Goal: Obtain resource: Download file/media

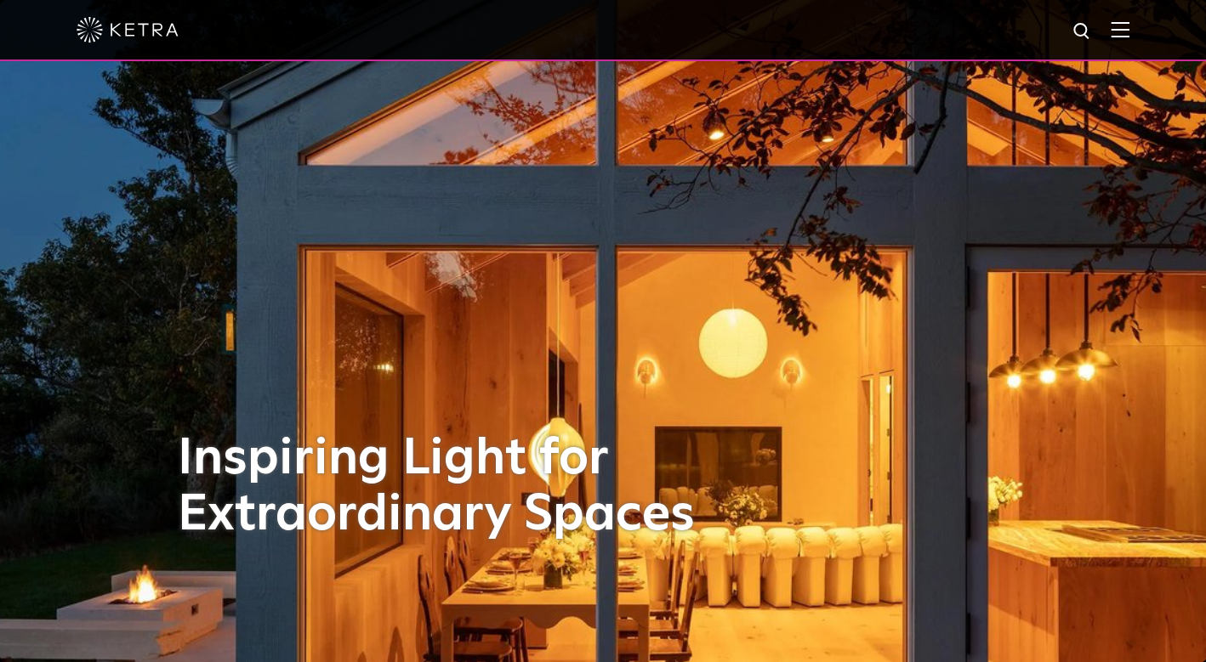
click at [1128, 19] on div at bounding box center [603, 30] width 1053 height 60
click at [1122, 28] on img at bounding box center [1119, 29] width 19 height 16
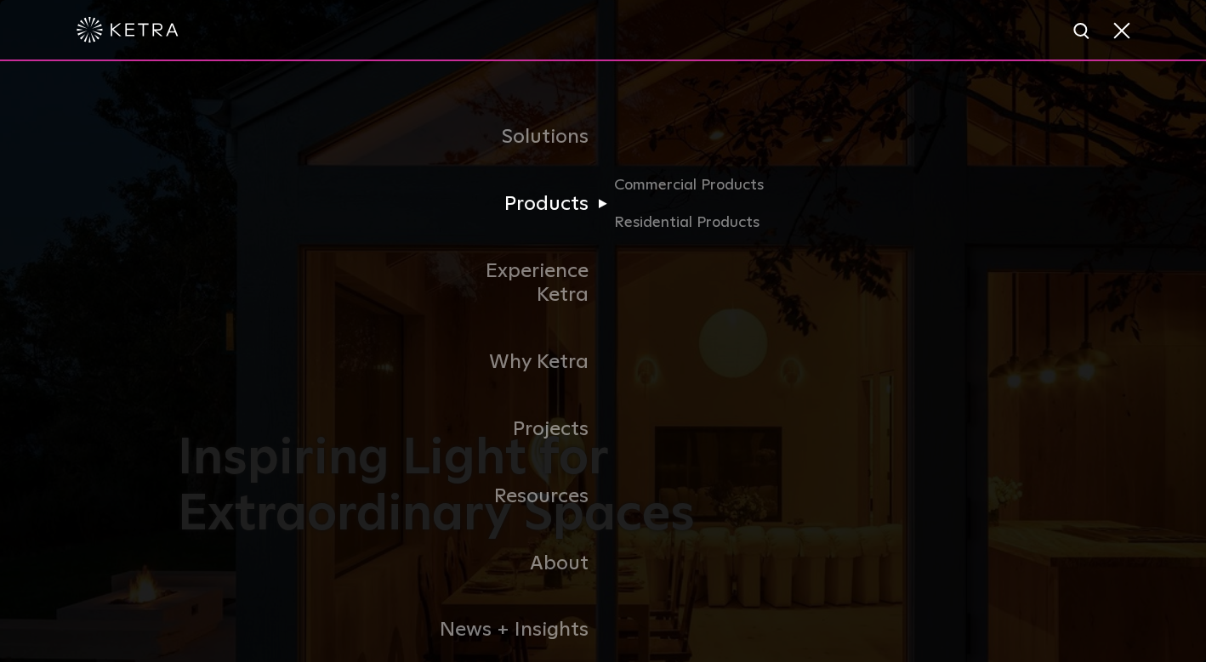
click at [549, 207] on link "Products" at bounding box center [515, 204] width 174 height 67
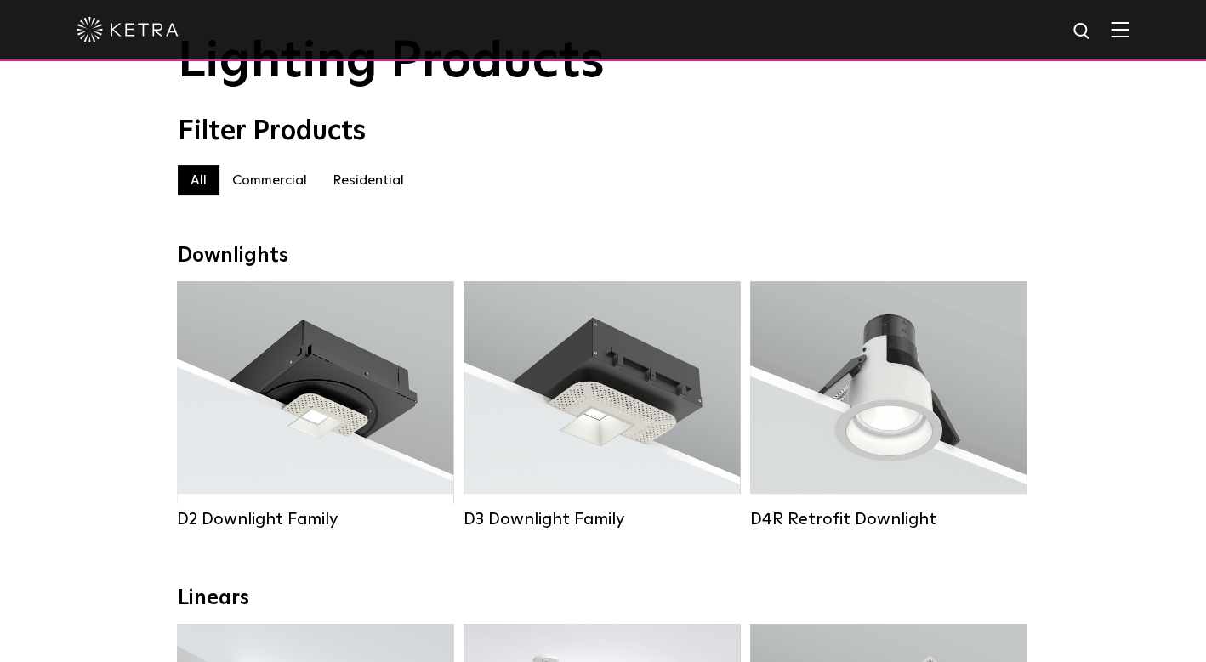
scroll to position [94, 0]
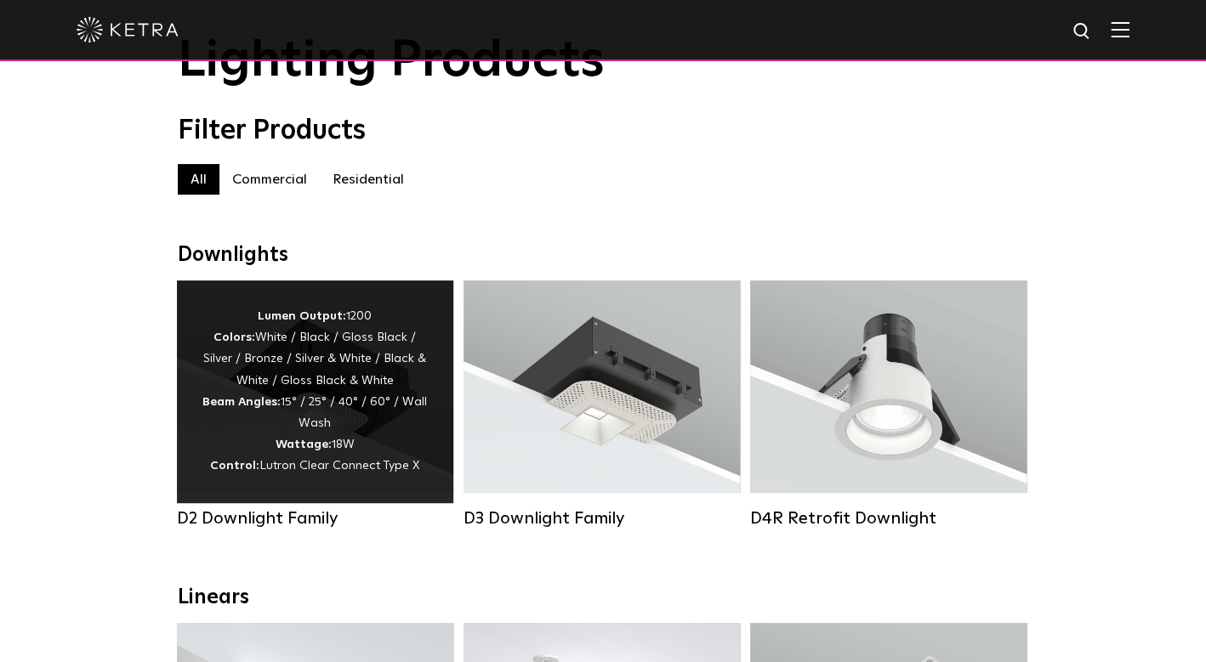
click at [236, 377] on div "Lumen Output: 1200 Colors: White / Black / Gloss Black / Silver / Bronze / Silv…" at bounding box center [314, 392] width 225 height 172
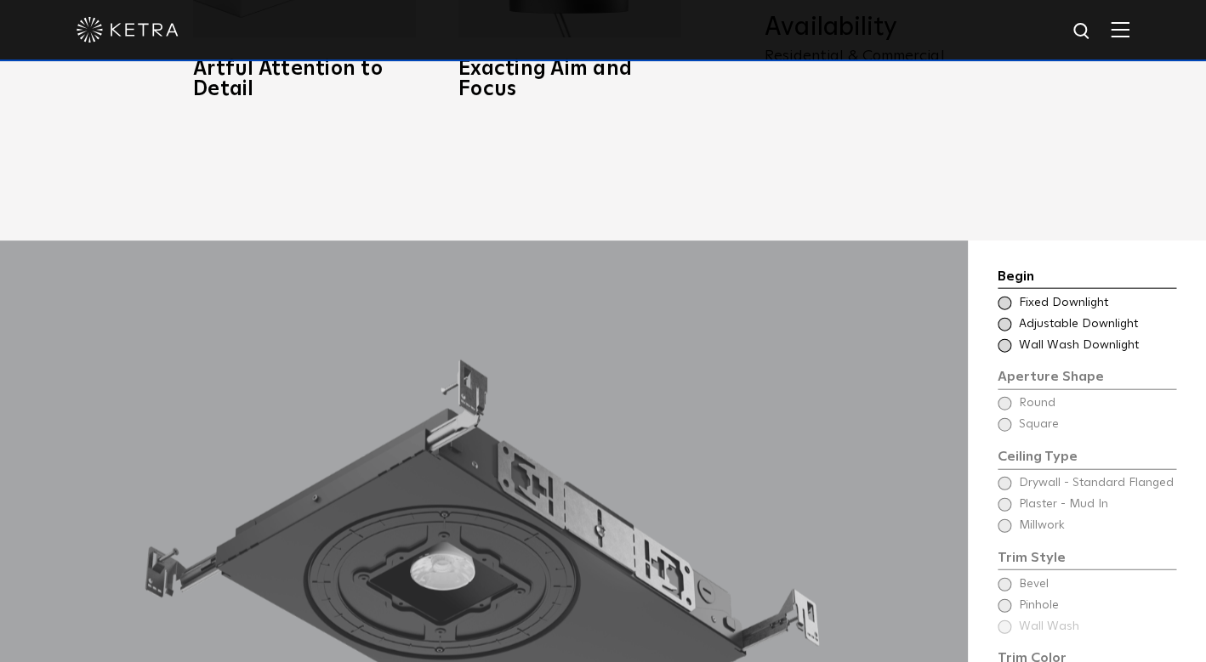
scroll to position [1254, 0]
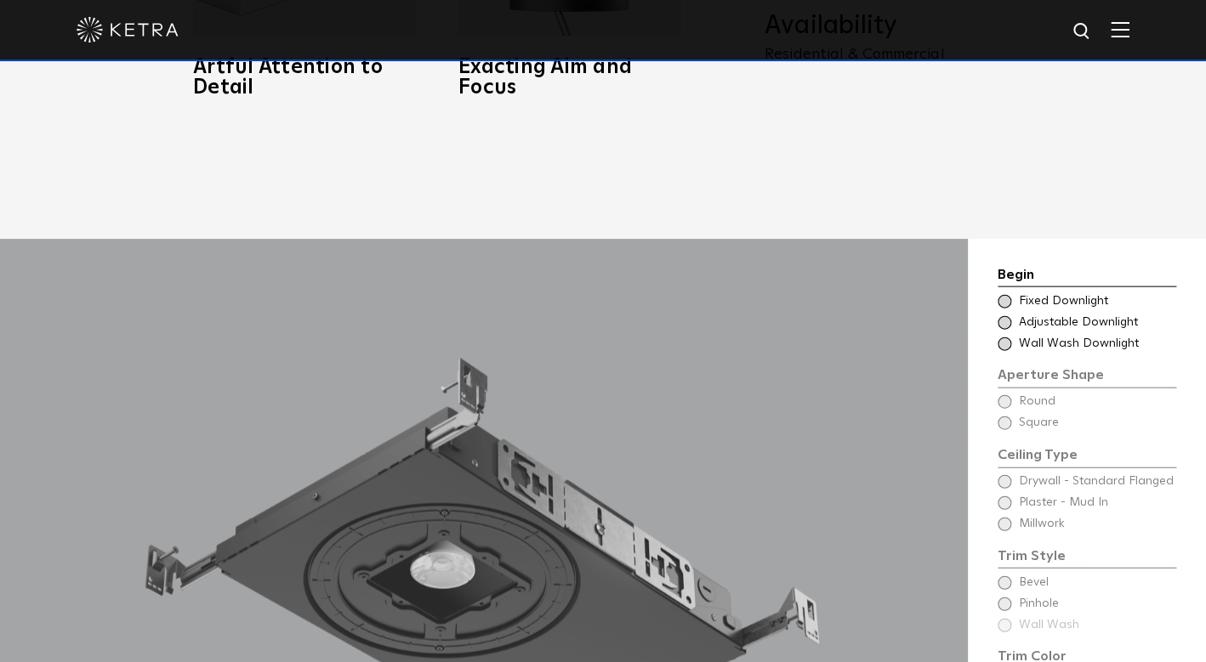
click at [1007, 308] on div "Choose Aperture Shape Fixed Downlight Choose Aperture Shape Adjustable Downligh…" at bounding box center [1086, 323] width 179 height 60
click at [1005, 316] on span at bounding box center [1004, 323] width 14 height 14
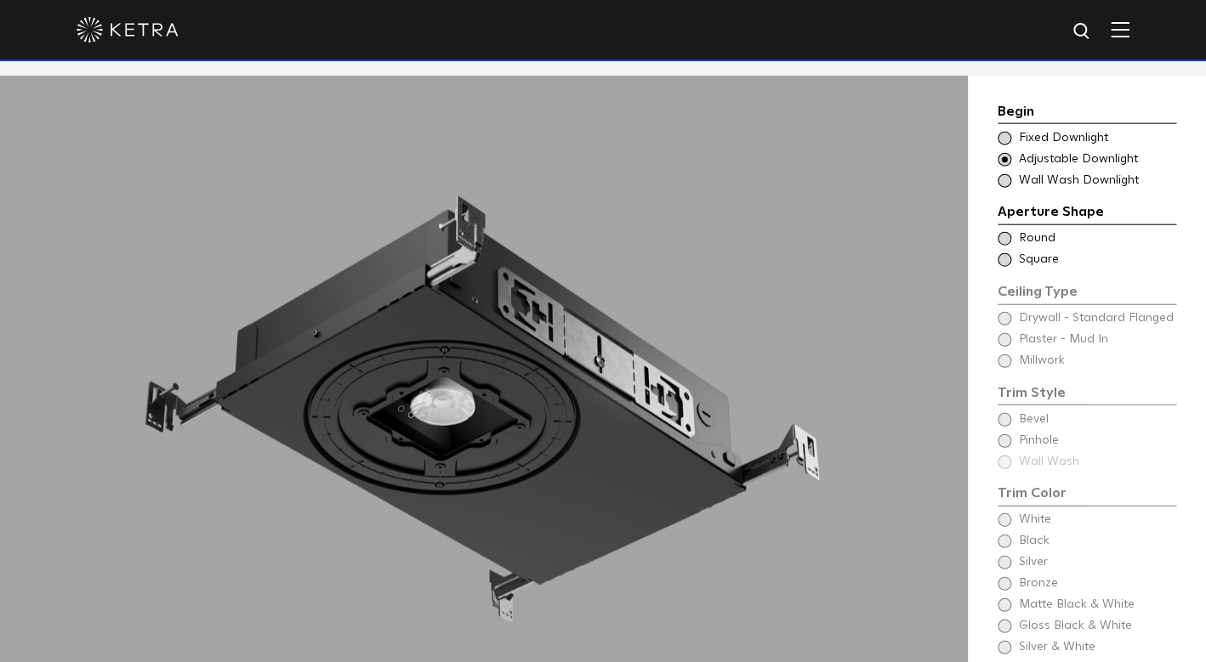
scroll to position [1433, 0]
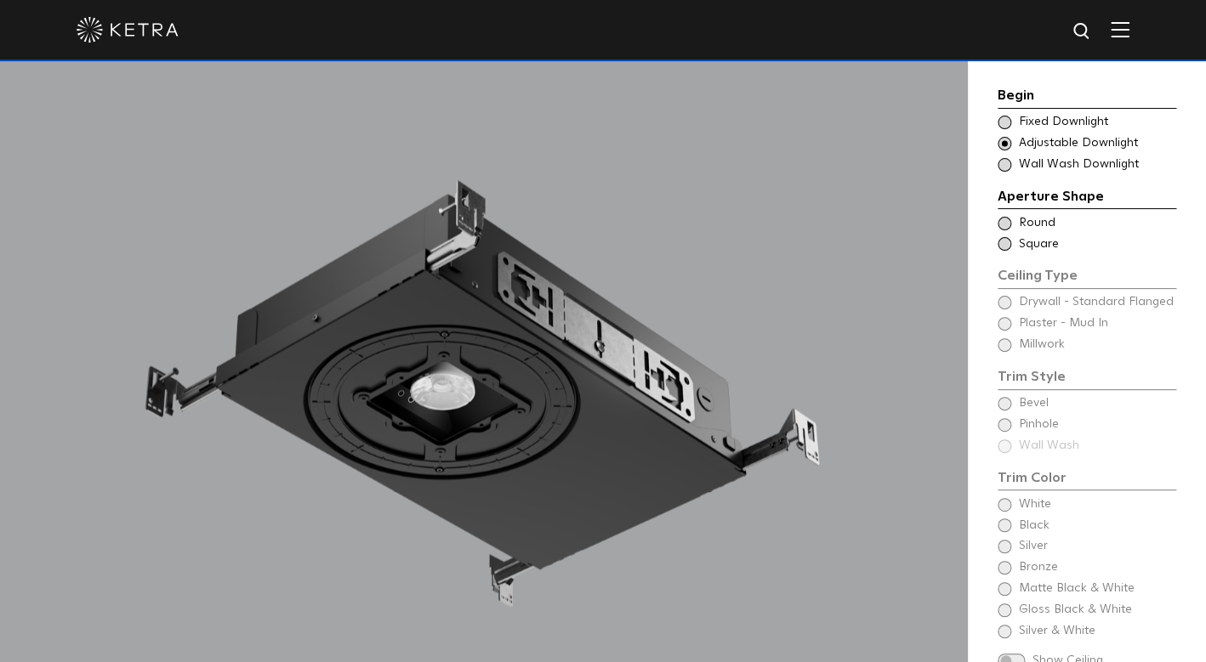
click at [1008, 221] on span at bounding box center [1004, 224] width 14 height 14
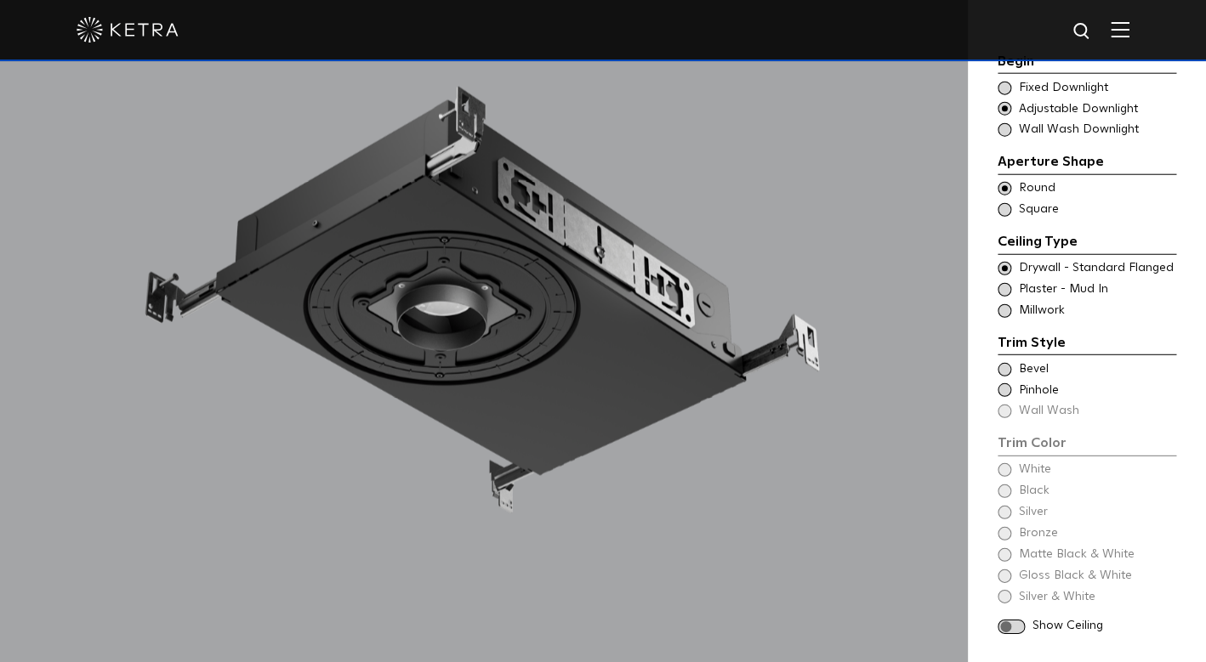
scroll to position [1528, 0]
click at [1012, 360] on div "Trim Color - Round - Flanged Bevel" at bounding box center [1086, 368] width 179 height 17
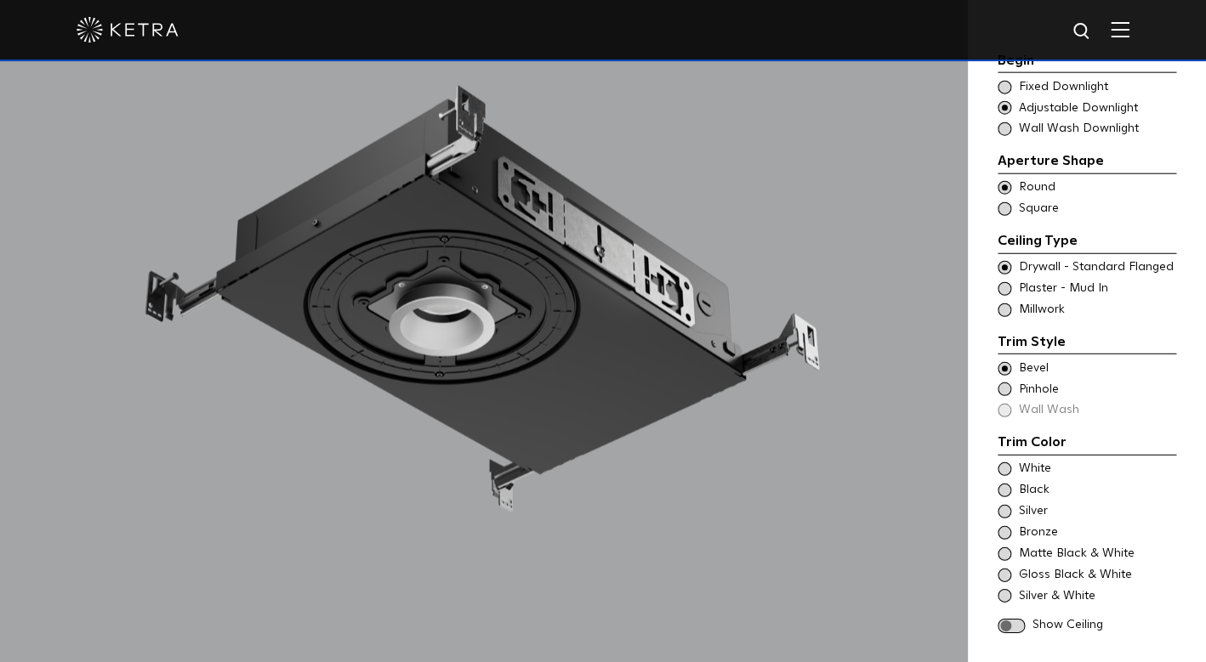
click at [1009, 362] on span at bounding box center [1004, 369] width 14 height 14
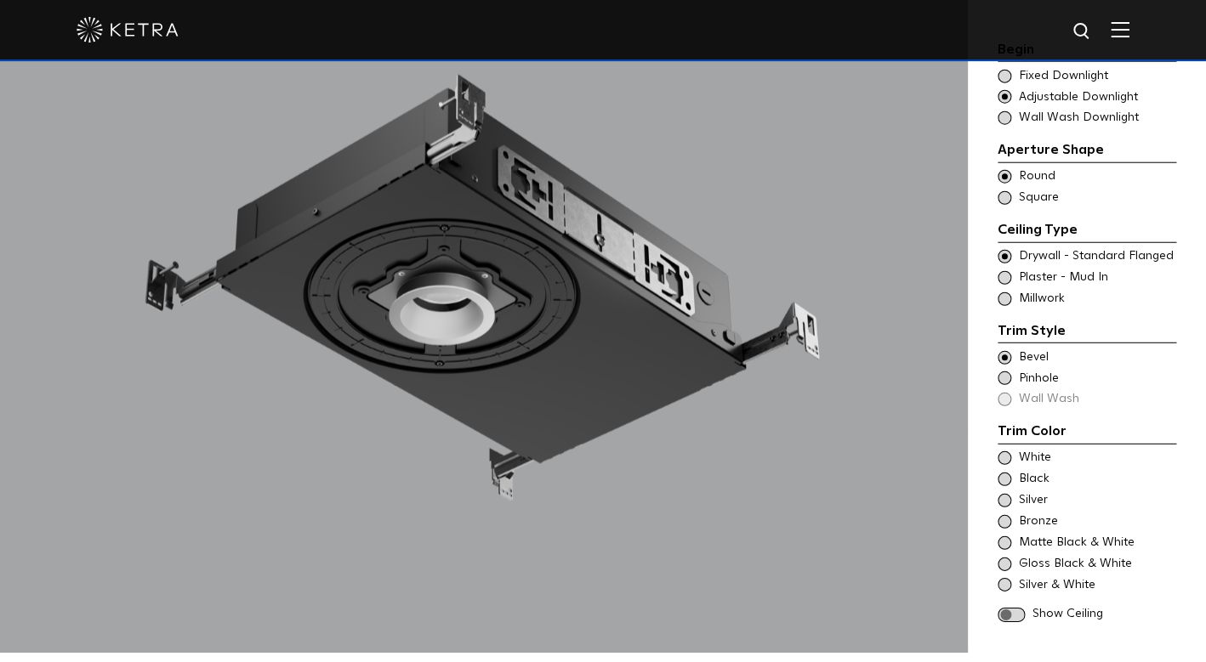
scroll to position [1541, 0]
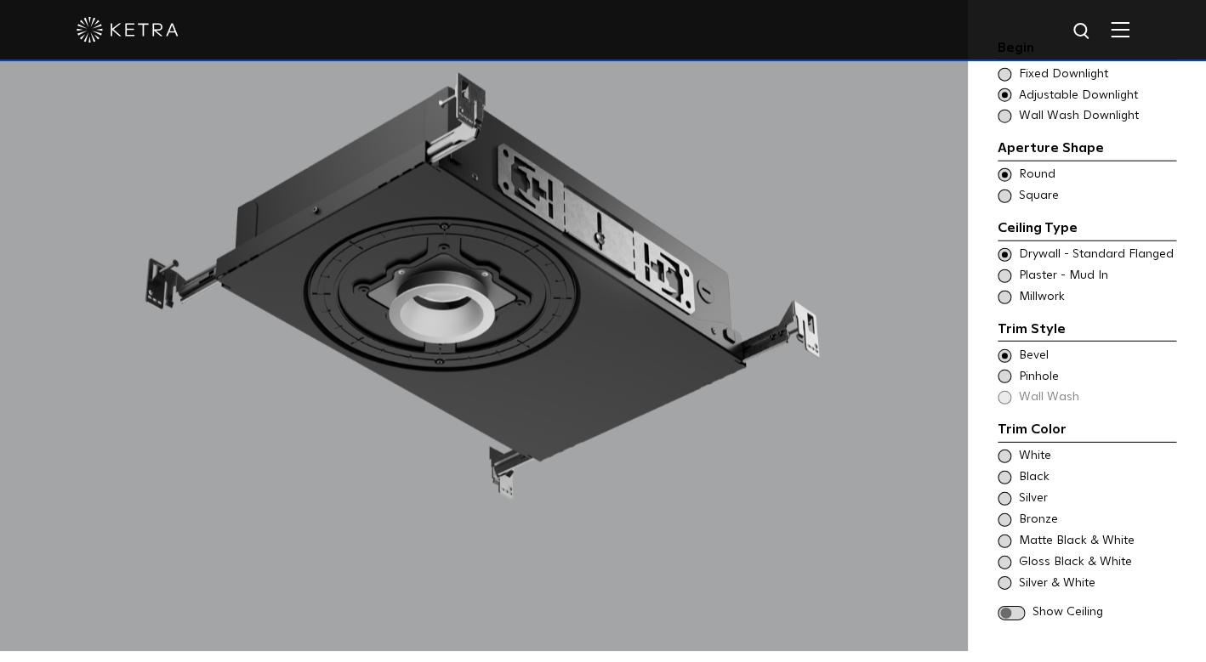
click at [1012, 448] on div "White" at bounding box center [1086, 456] width 179 height 17
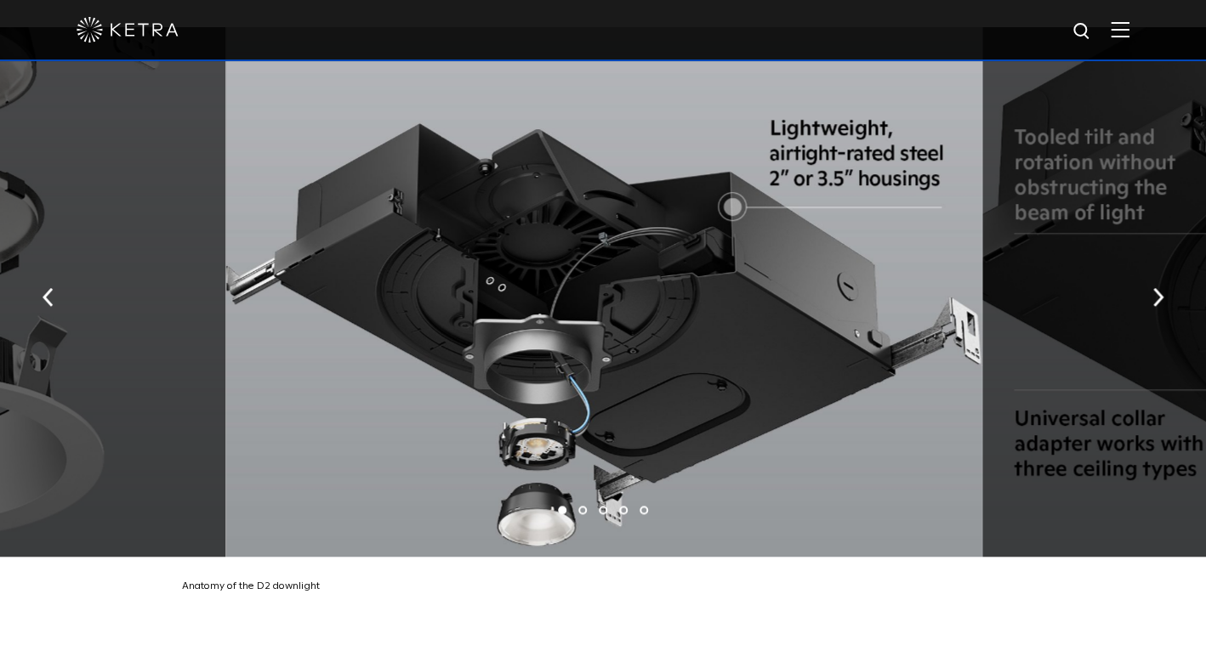
scroll to position [2880, 0]
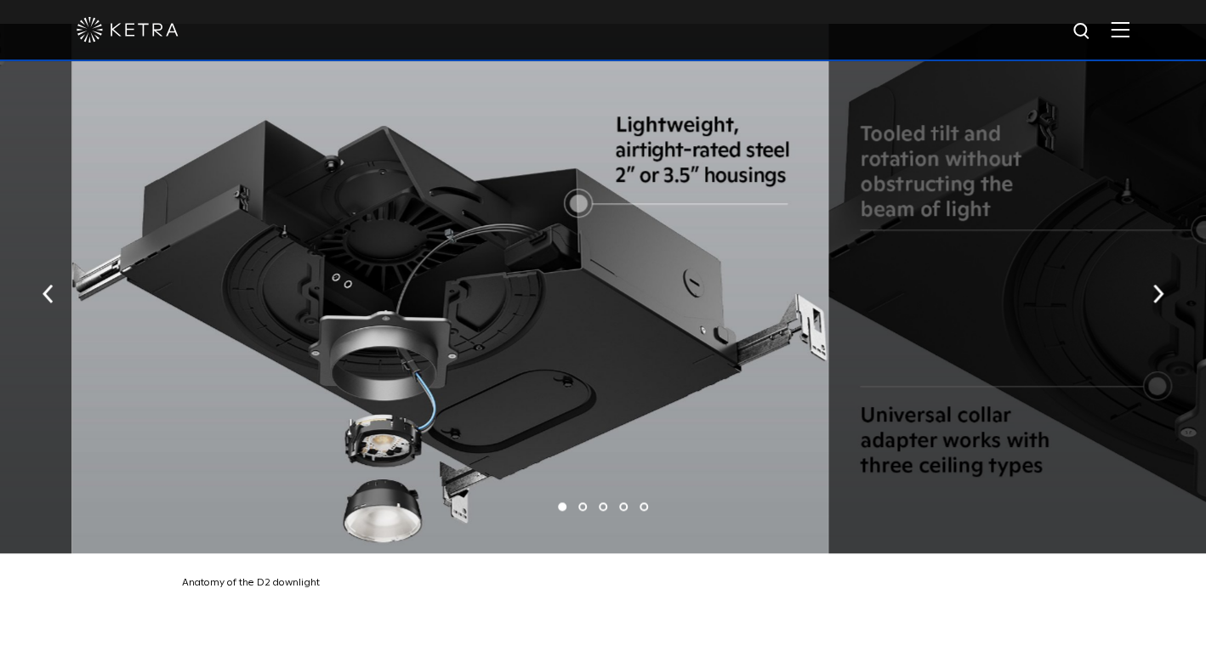
drag, startPoint x: 929, startPoint y: 359, endPoint x: 655, endPoint y: 359, distance: 273.8
click at [656, 359] on div at bounding box center [450, 289] width 756 height 530
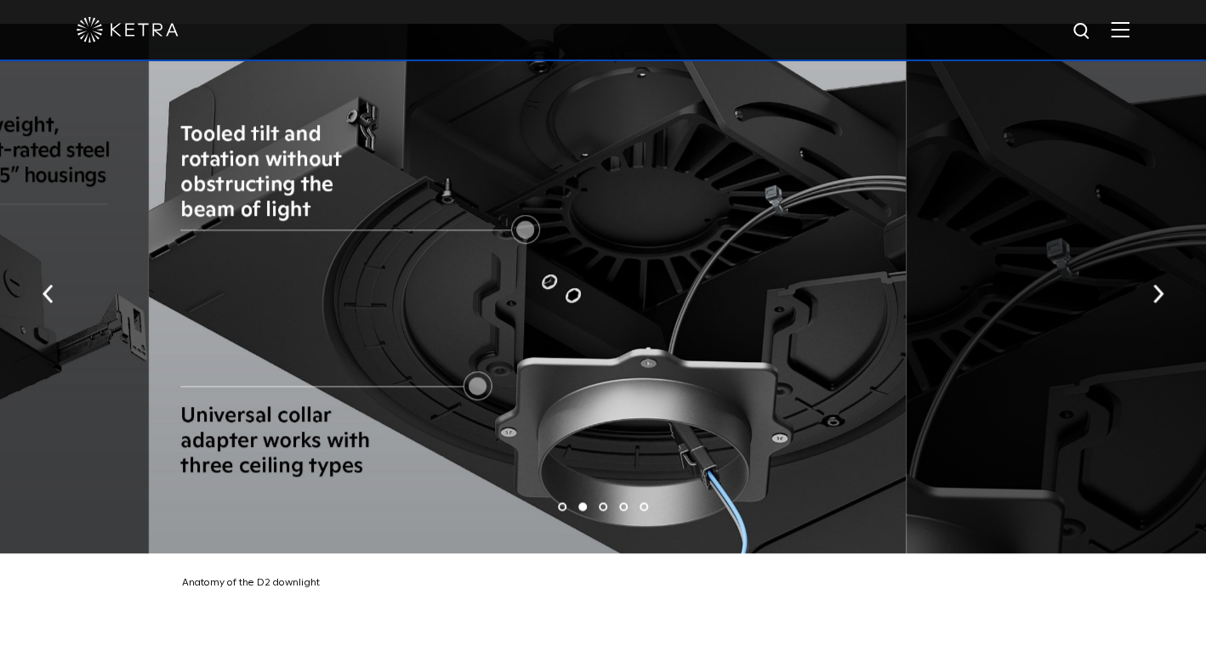
drag, startPoint x: 761, startPoint y: 343, endPoint x: 355, endPoint y: 343, distance: 405.5
click at [368, 343] on div at bounding box center [527, 289] width 756 height 530
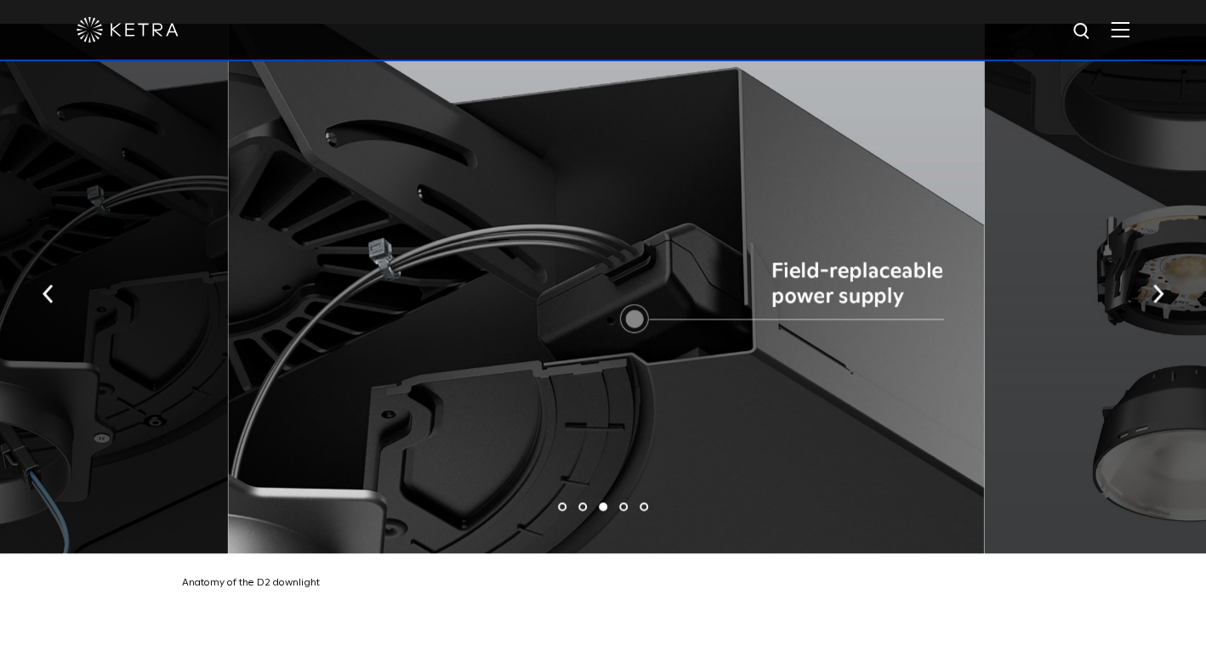
drag, startPoint x: 758, startPoint y: 320, endPoint x: 312, endPoint y: 322, distance: 446.4
click at [338, 322] on div at bounding box center [606, 289] width 756 height 530
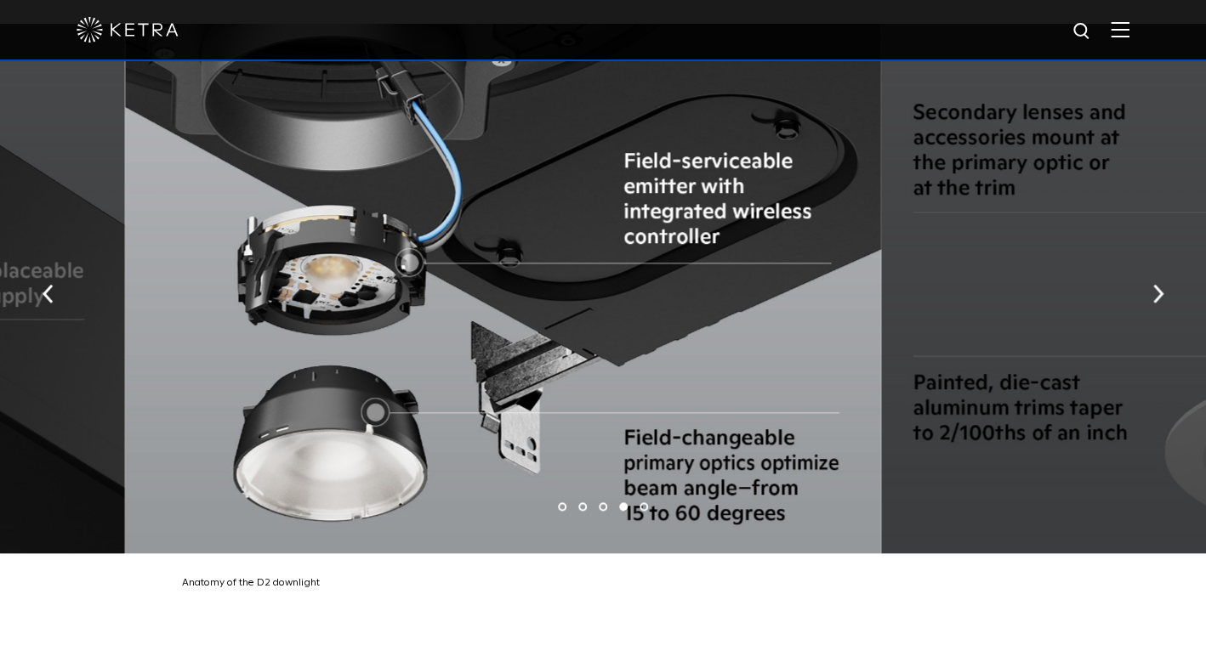
drag, startPoint x: 803, startPoint y: 304, endPoint x: 412, endPoint y: 287, distance: 391.5
click at [412, 287] on div at bounding box center [503, 289] width 756 height 530
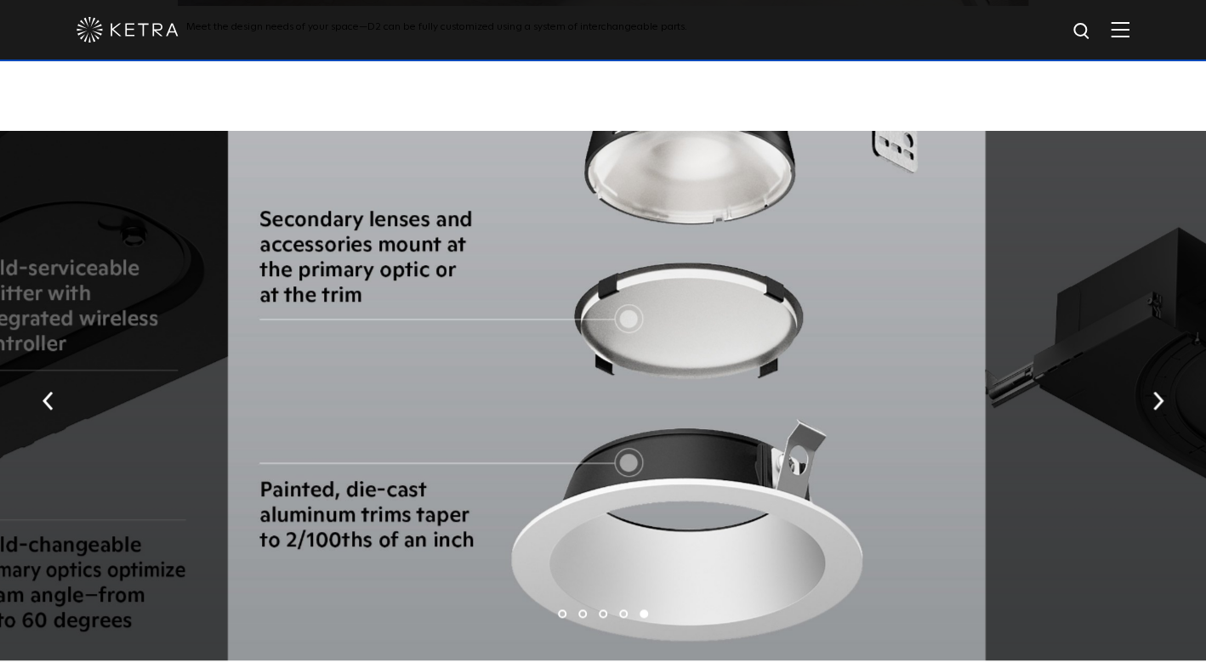
scroll to position [2755, 0]
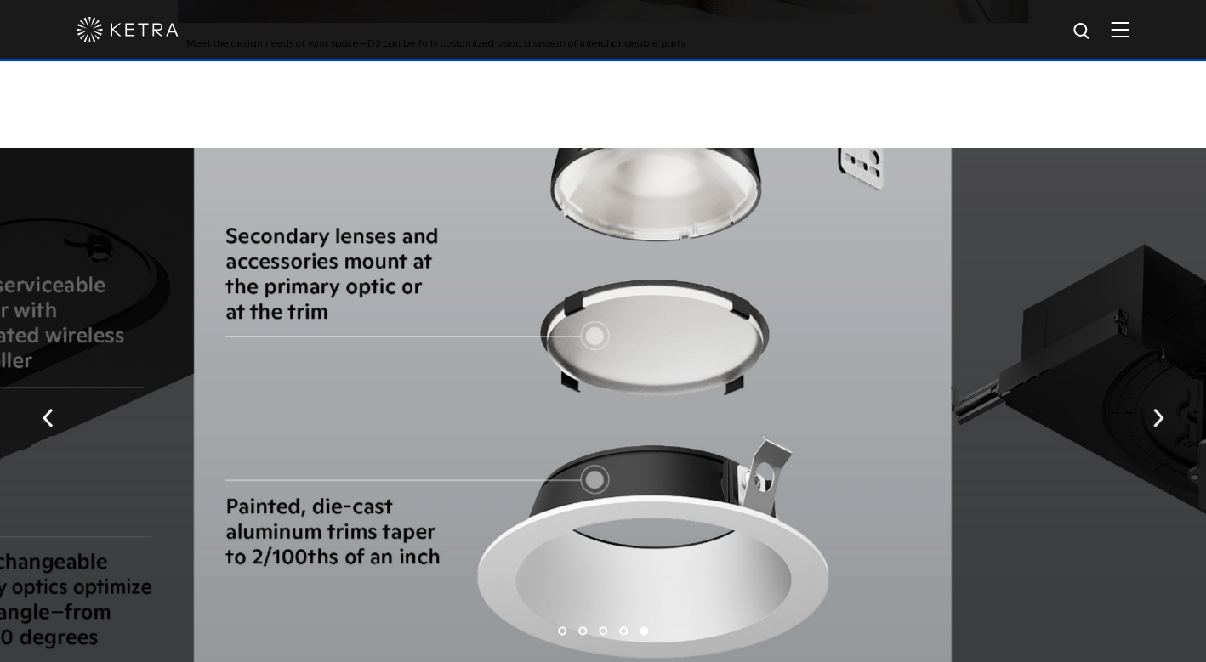
drag, startPoint x: 1005, startPoint y: 373, endPoint x: 689, endPoint y: 366, distance: 316.4
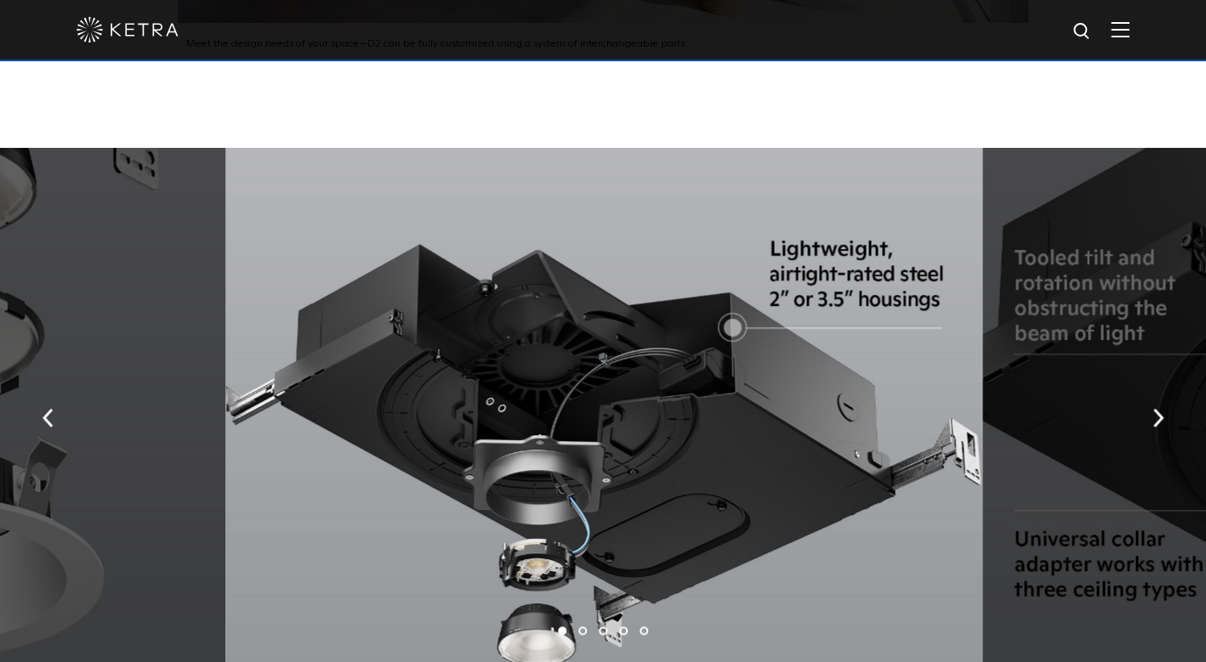
drag, startPoint x: 871, startPoint y: 361, endPoint x: 389, endPoint y: 359, distance: 482.1
click at [389, 359] on div at bounding box center [604, 413] width 756 height 530
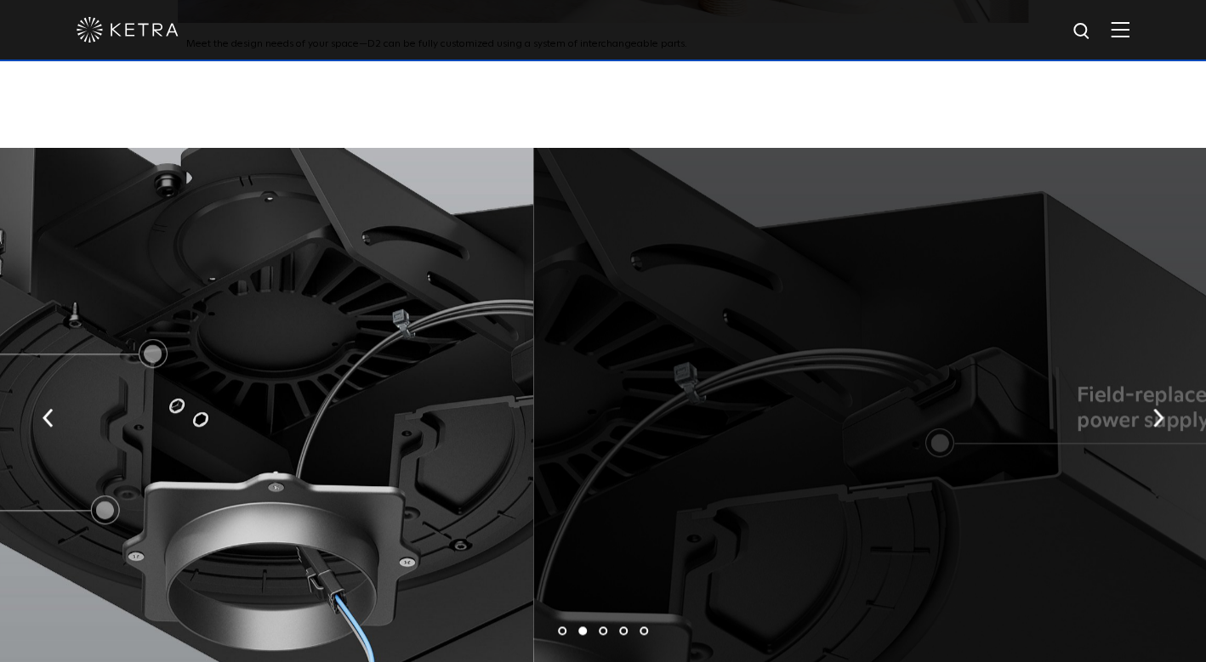
drag, startPoint x: 814, startPoint y: 370, endPoint x: 332, endPoint y: 347, distance: 482.6
click at [341, 345] on div at bounding box center [154, 413] width 756 height 530
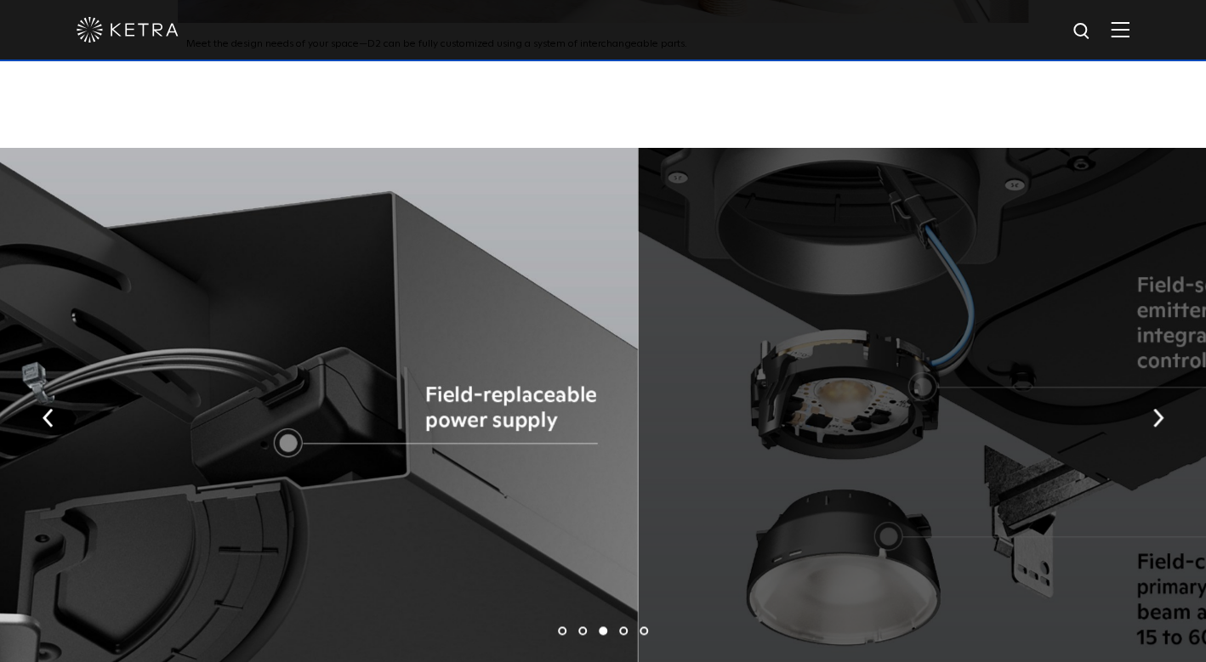
drag, startPoint x: 787, startPoint y: 352, endPoint x: 340, endPoint y: 329, distance: 447.8
click at [345, 329] on div at bounding box center [260, 413] width 756 height 530
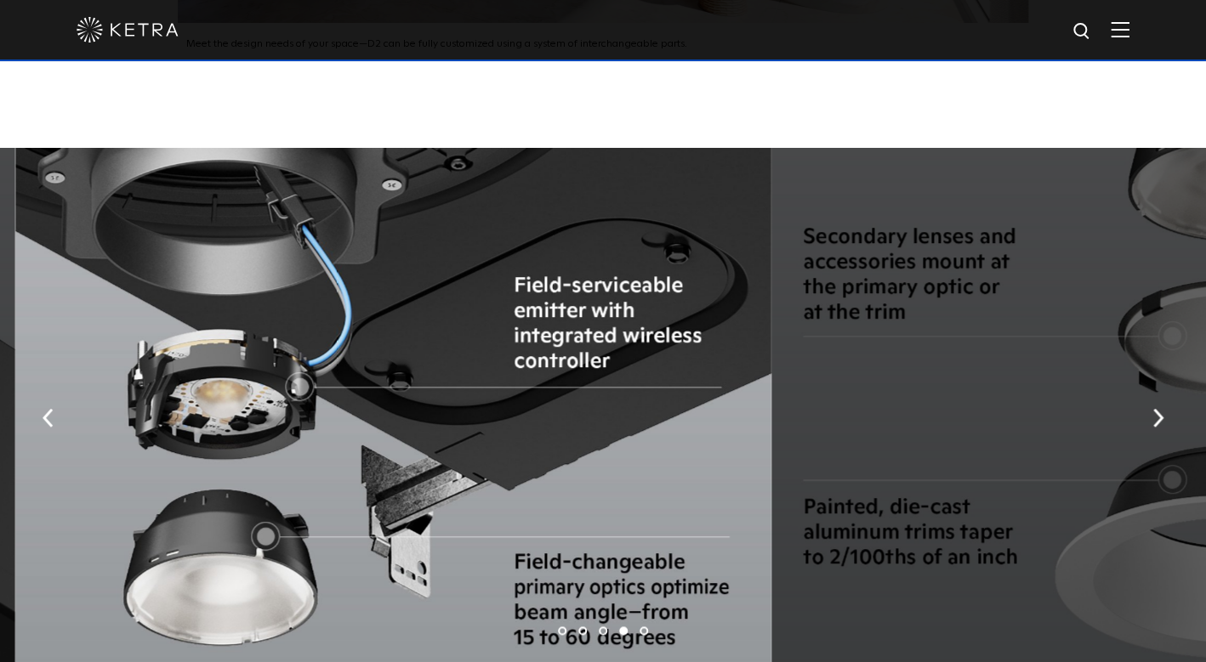
drag, startPoint x: 861, startPoint y: 363, endPoint x: 403, endPoint y: 345, distance: 458.6
click at [406, 345] on div at bounding box center [393, 413] width 756 height 530
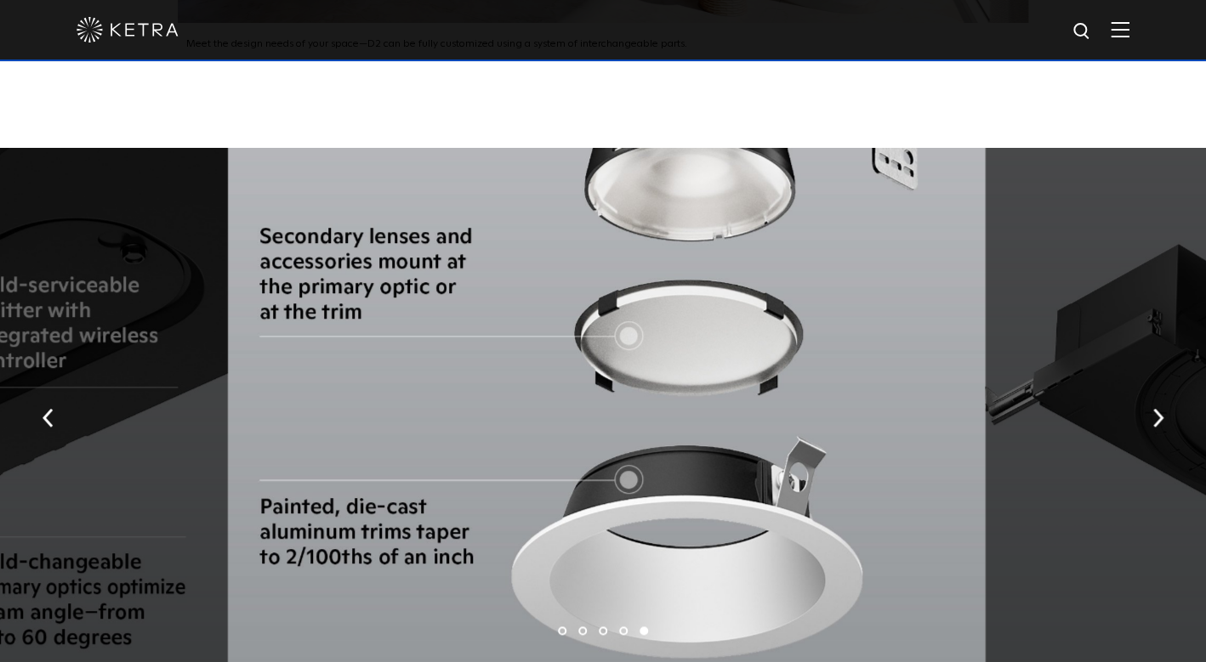
drag, startPoint x: 950, startPoint y: 371, endPoint x: 400, endPoint y: 357, distance: 549.4
click at [406, 355] on div at bounding box center [606, 413] width 756 height 530
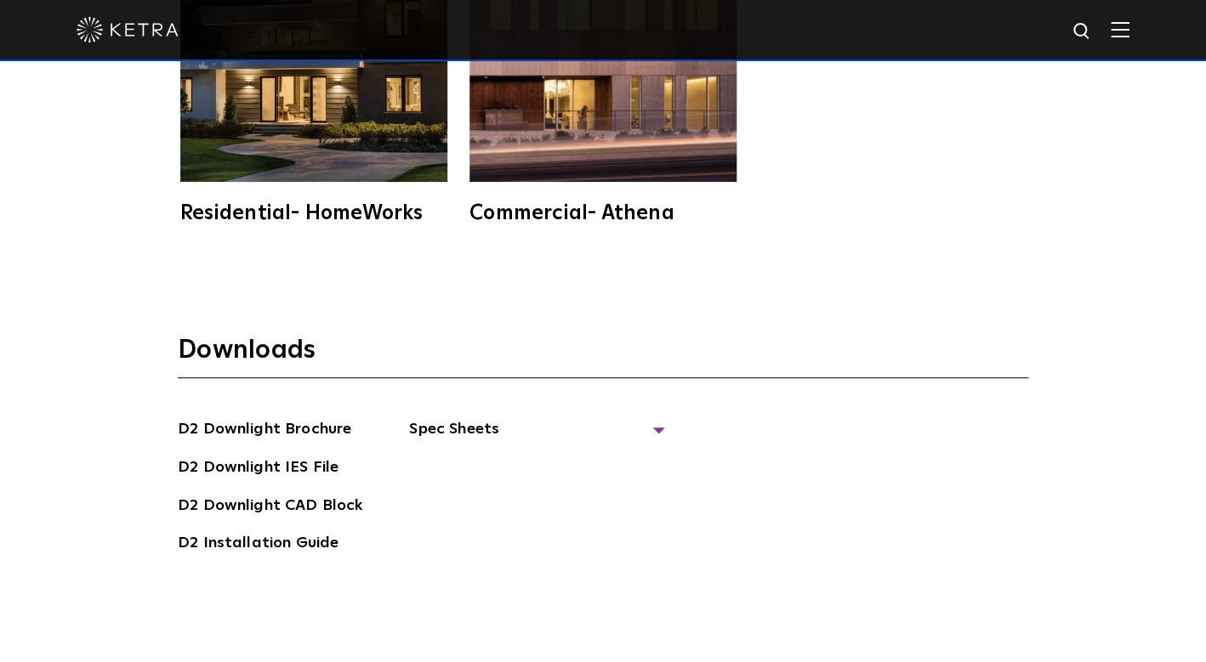
scroll to position [4395, 0]
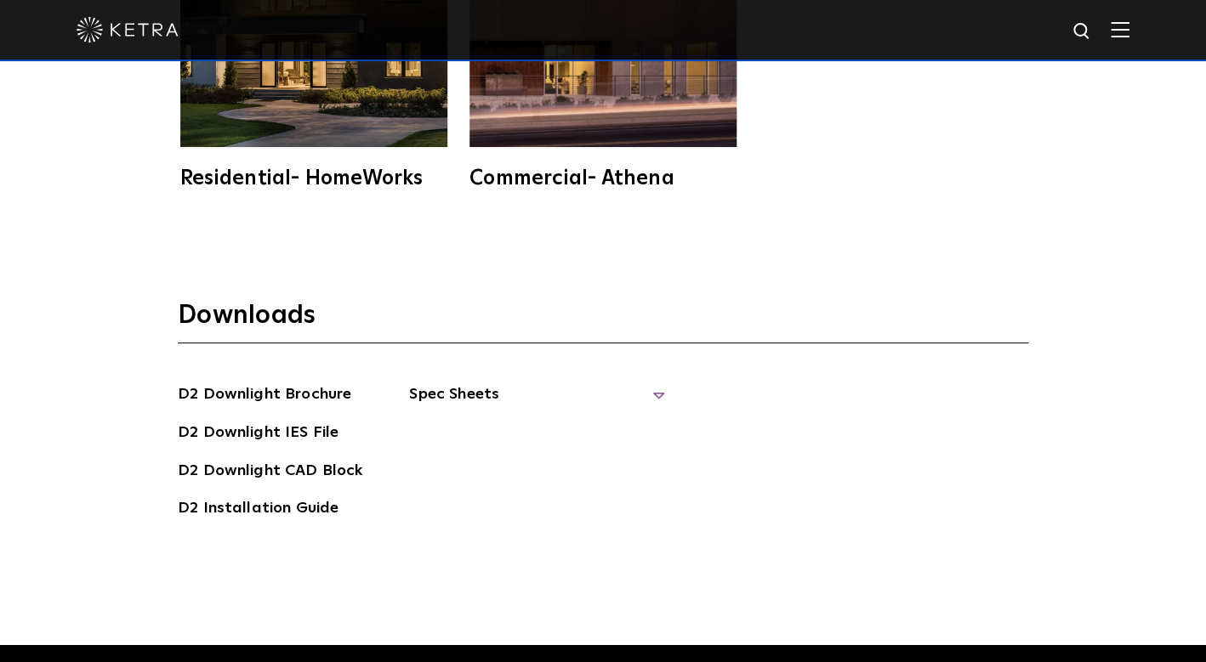
click at [465, 383] on span "Spec Sheets" at bounding box center [536, 401] width 255 height 37
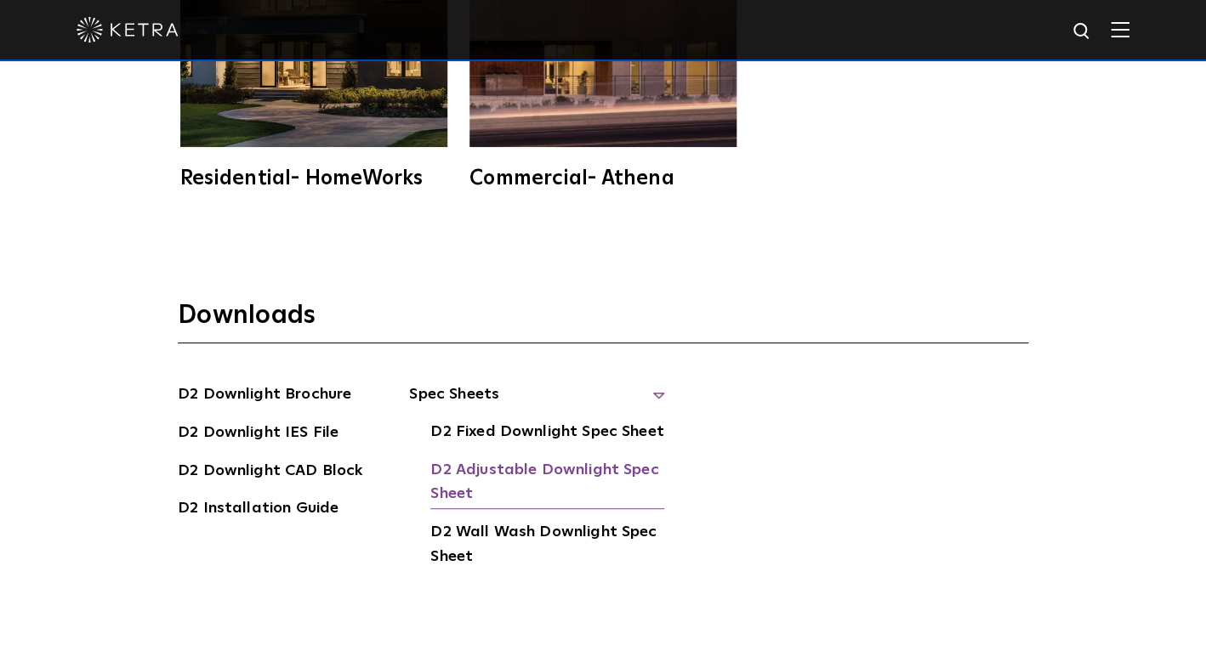
click at [498, 458] on link "D2 Adjustable Downlight Spec Sheet" at bounding box center [547, 484] width 234 height 52
